Goal: Task Accomplishment & Management: Use online tool/utility

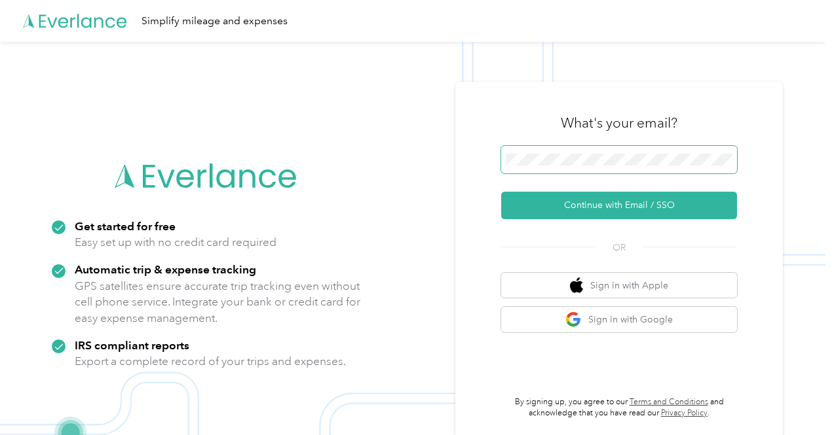
click at [558, 148] on span at bounding box center [619, 160] width 236 height 28
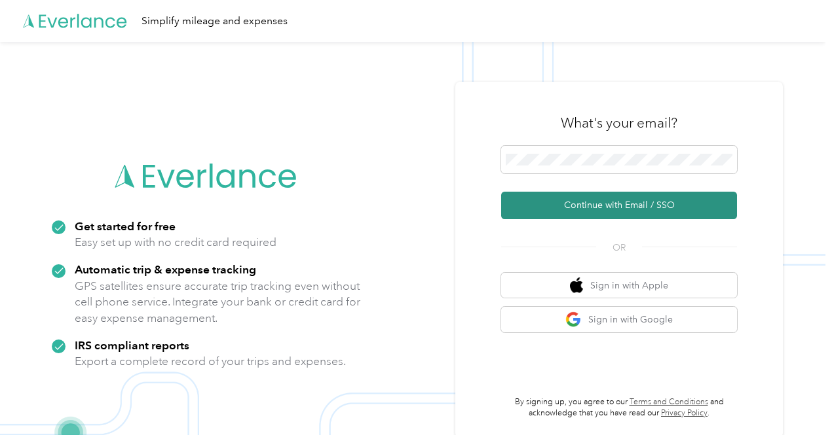
click at [621, 213] on button "Continue with Email / SSO" at bounding box center [619, 206] width 236 height 28
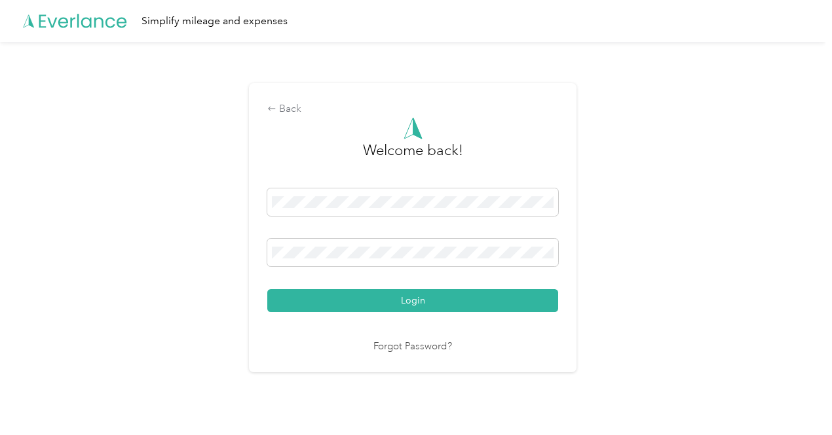
drag, startPoint x: 422, startPoint y: 301, endPoint x: 469, endPoint y: 274, distance: 54.3
click at [422, 301] on button "Login" at bounding box center [412, 300] width 291 height 23
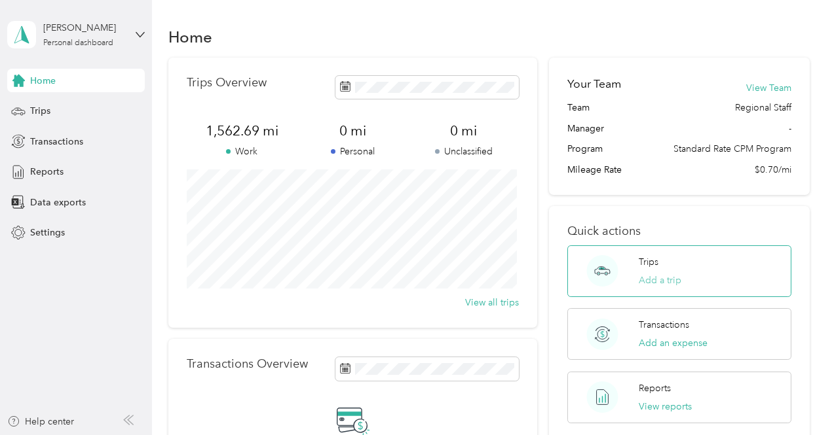
click at [655, 280] on button "Add a trip" at bounding box center [659, 281] width 43 height 14
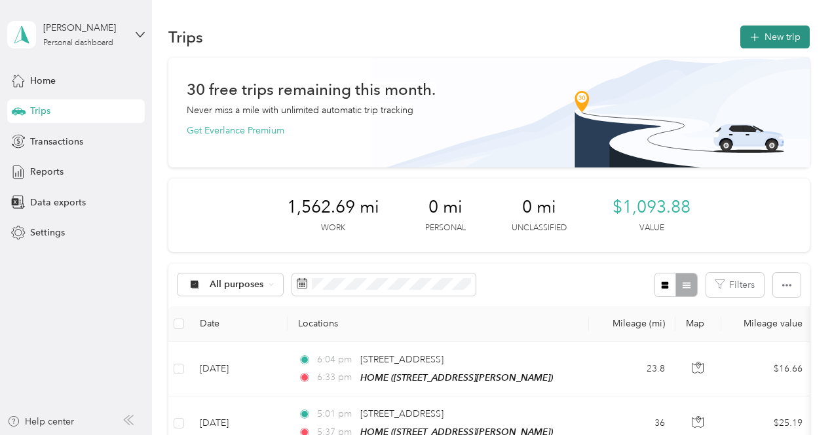
click at [762, 37] on button "New trip" at bounding box center [774, 37] width 69 height 23
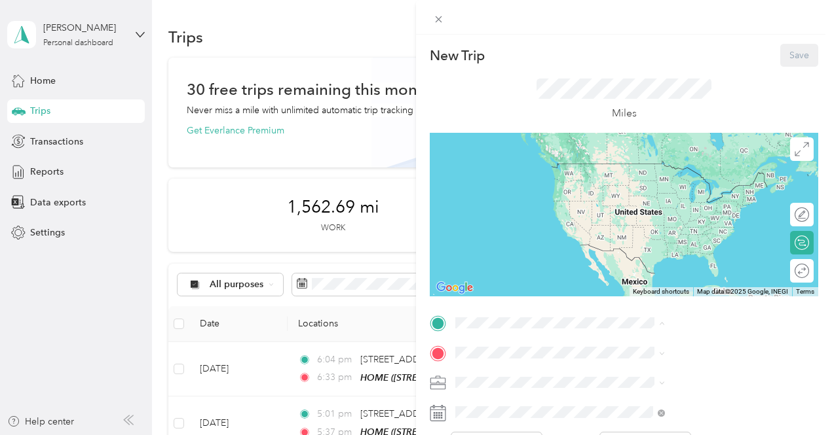
click at [669, 177] on span "[STREET_ADDRESS][PERSON_NAME]" at bounding box center [696, 182] width 156 height 11
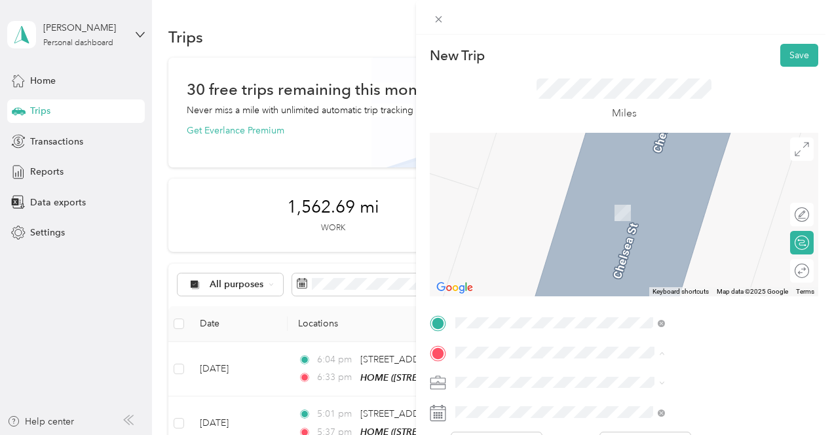
click at [655, 246] on strong "Orange Recovery Home" at bounding box center [669, 240] width 103 height 12
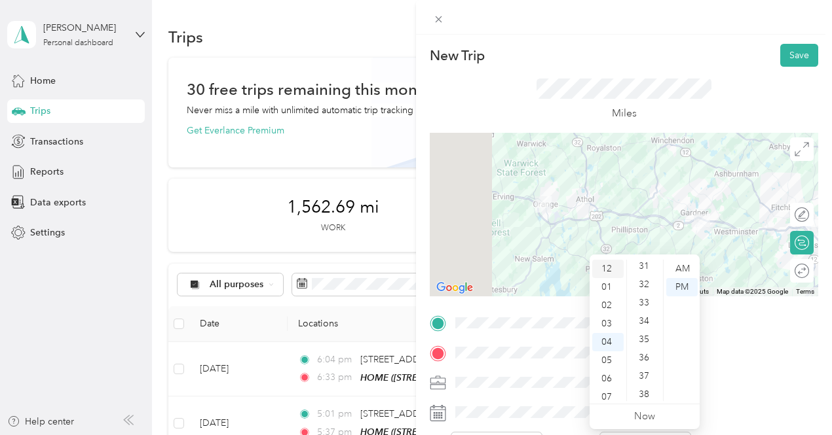
click at [605, 269] on div "12" at bounding box center [607, 269] width 31 height 18
click at [646, 311] on div "30" at bounding box center [644, 313] width 31 height 18
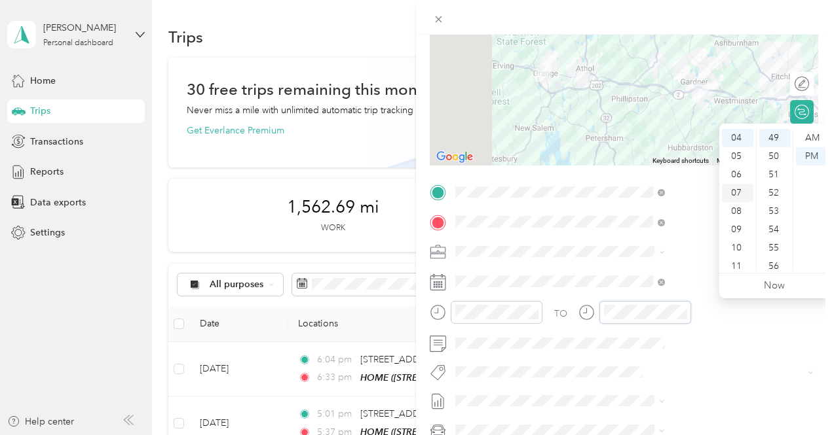
scroll to position [0, 0]
click at [740, 158] on div "01" at bounding box center [737, 156] width 31 height 18
click at [777, 136] on div "00" at bounding box center [774, 138] width 31 height 18
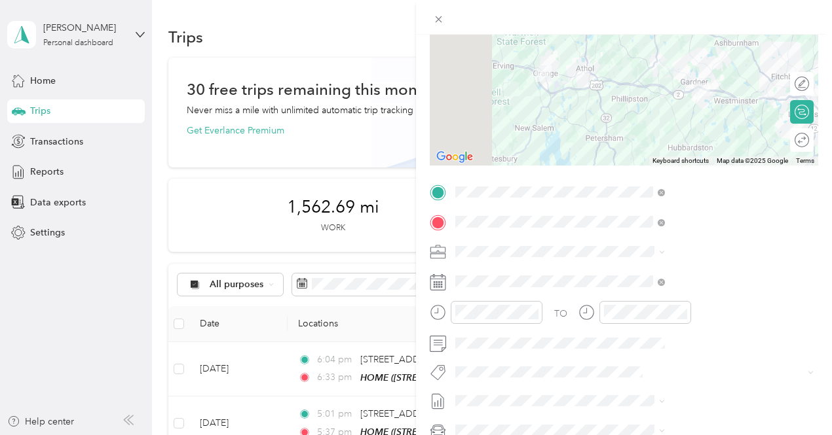
click at [750, 358] on div "TO Add photo" at bounding box center [624, 340] width 388 height 316
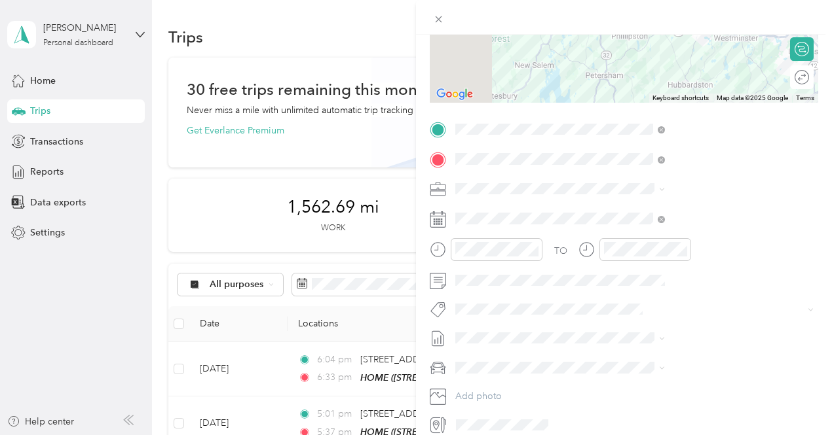
scroll to position [251, 0]
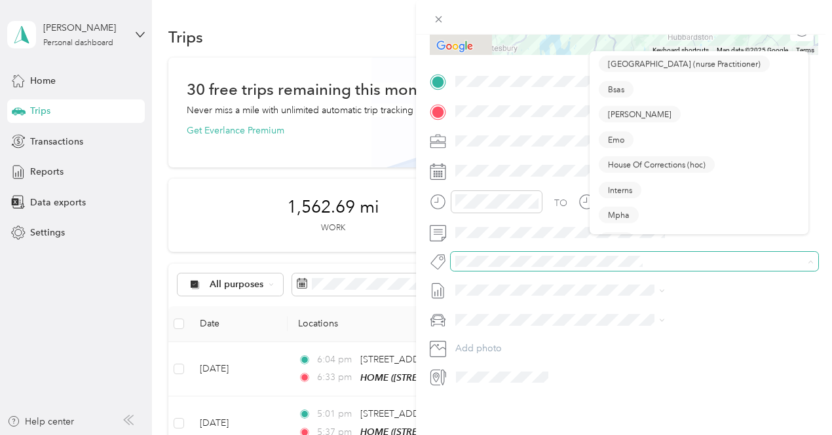
click at [807, 256] on span at bounding box center [810, 261] width 6 height 11
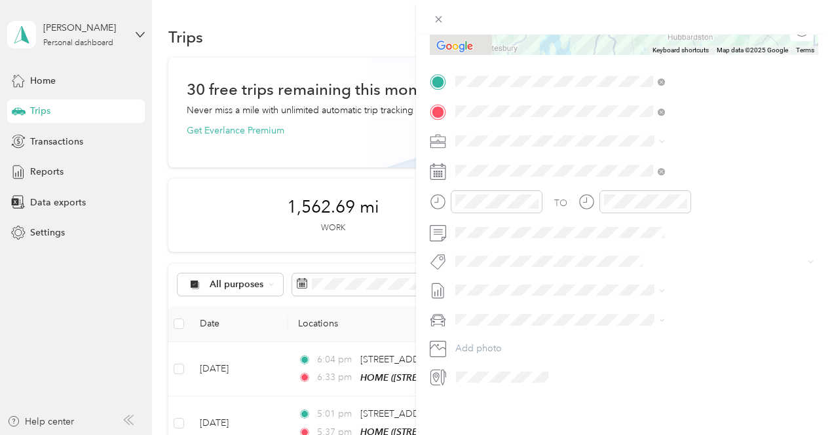
click at [624, 95] on button "Bsas" at bounding box center [616, 94] width 35 height 16
click at [804, 310] on span at bounding box center [634, 320] width 367 height 21
click at [803, 311] on span at bounding box center [634, 320] width 367 height 21
click at [665, 318] on icon at bounding box center [662, 321] width 6 height 6
click at [629, 337] on li "Personal vehicle" at bounding box center [698, 334] width 219 height 23
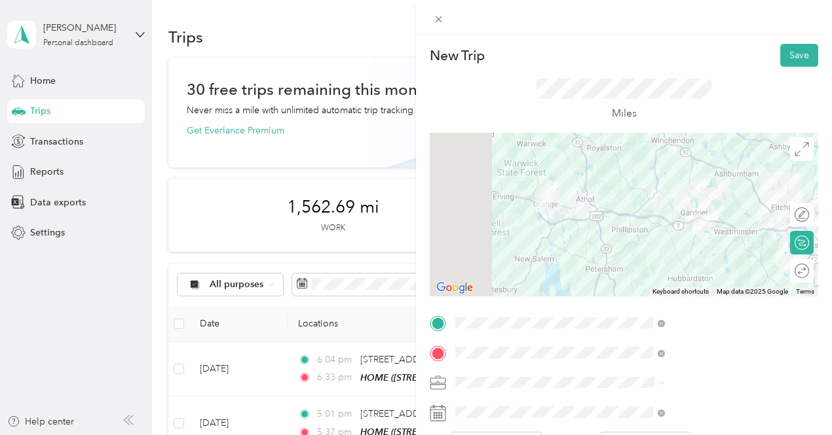
scroll to position [0, 0]
click at [798, 277] on div "Round trip" at bounding box center [758, 272] width 101 height 14
click at [783, 270] on div at bounding box center [789, 271] width 12 height 12
click at [783, 53] on button "Save" at bounding box center [799, 55] width 38 height 23
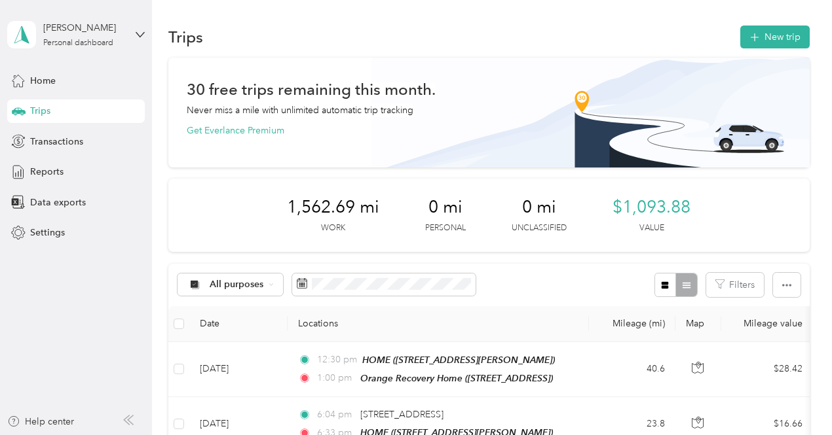
click at [141, 33] on icon at bounding box center [140, 34] width 9 height 9
click at [57, 105] on div "Log out" at bounding box center [44, 103] width 50 height 14
